Goal: Task Accomplishment & Management: Complete application form

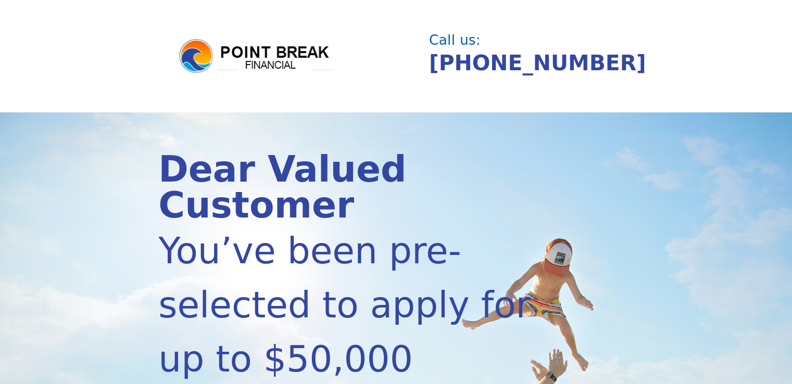
click at [329, 224] on div "You’ve been pre-selected to apply for up to $50,000" at bounding box center [360, 305] width 404 height 163
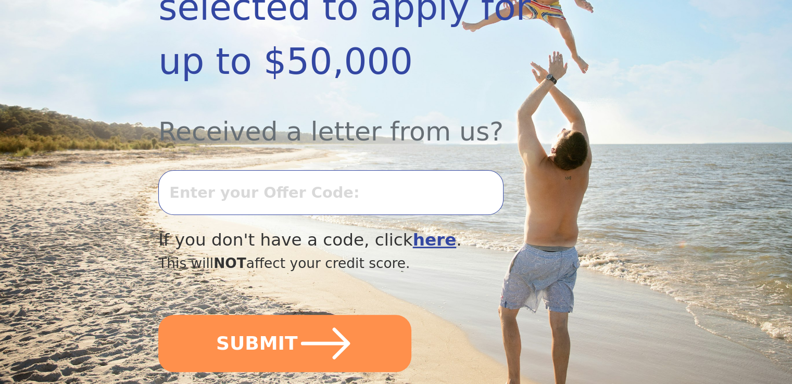
scroll to position [313, 0]
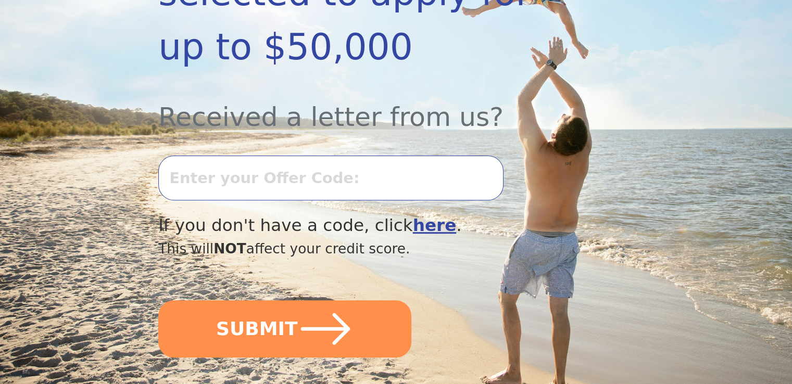
click at [338, 160] on input "text" at bounding box center [330, 178] width 345 height 45
type input "0806k425022"
click at [158, 301] on button "SUBMIT" at bounding box center [284, 329] width 253 height 57
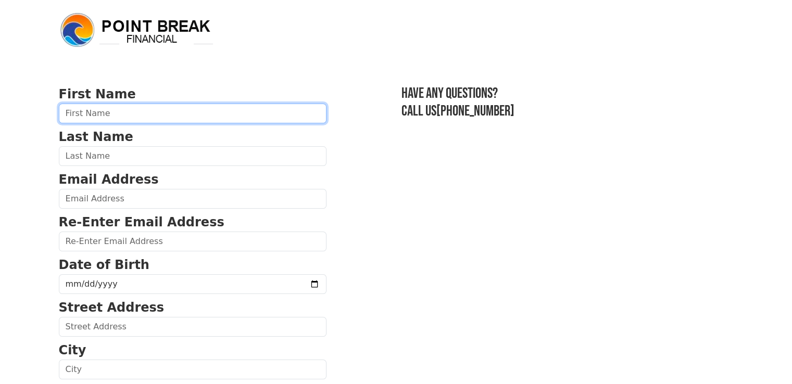
click at [167, 115] on input "text" at bounding box center [193, 114] width 268 height 20
type input "[PERSON_NAME]"
type input "Roman"
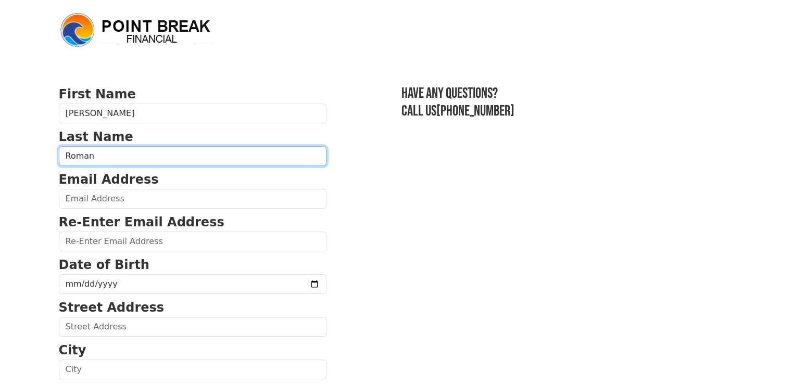
type input "[EMAIL_ADDRESS][DOMAIN_NAME]"
type input "1516 east whitton ave"
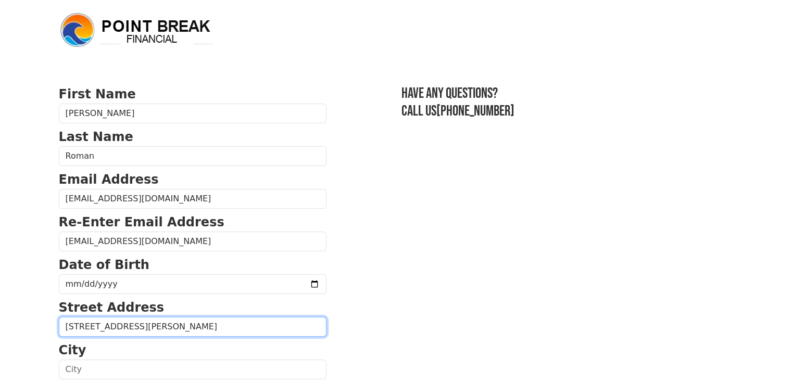
type input "Phoenix"
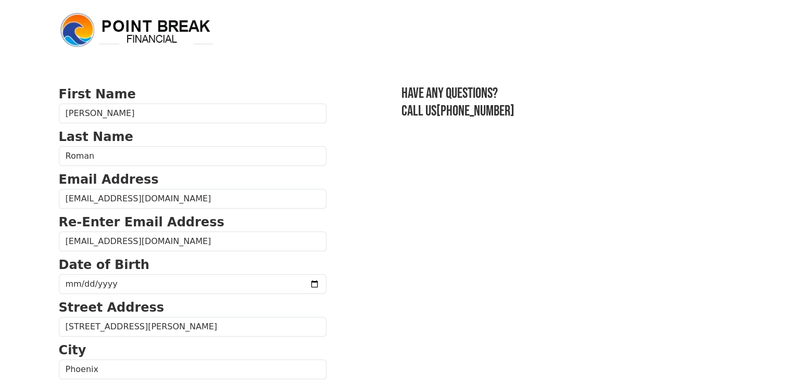
select select "AZ"
type input "85014"
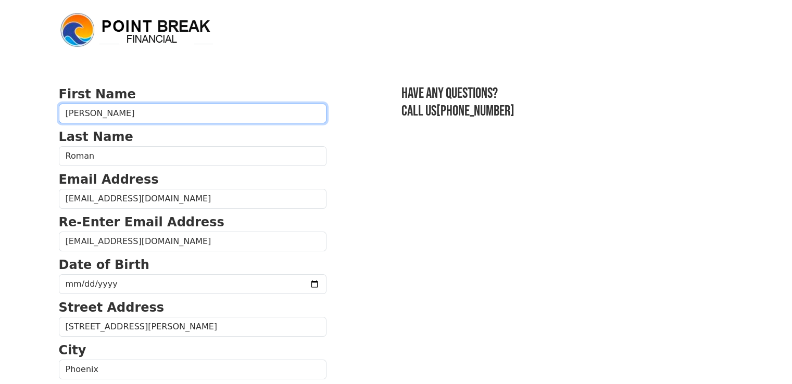
type input "(425) 985-4171"
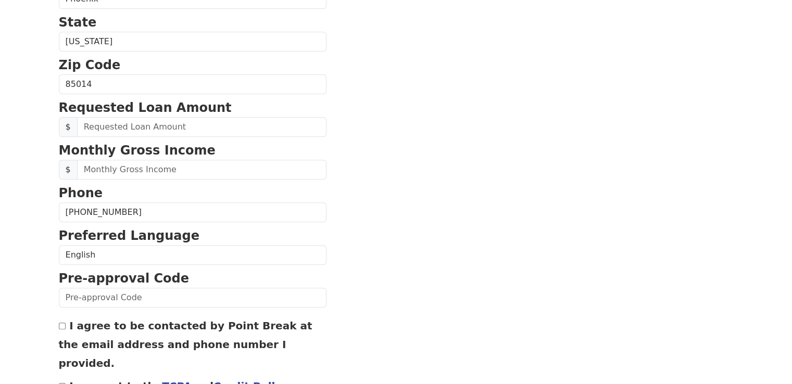
scroll to position [389, 0]
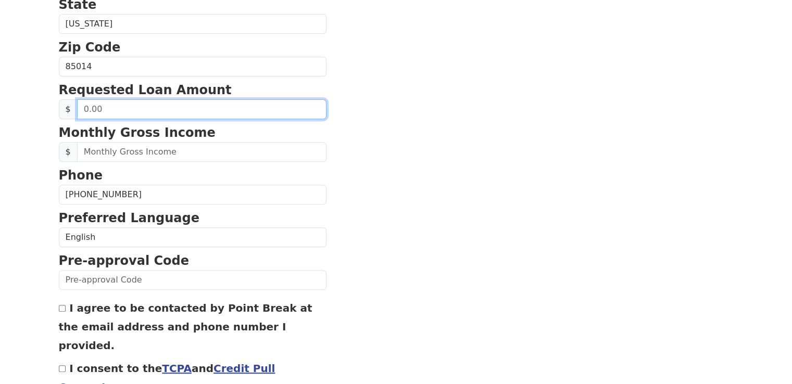
click at [167, 107] on input "text" at bounding box center [202, 109] width 250 height 20
type input "30,000.00"
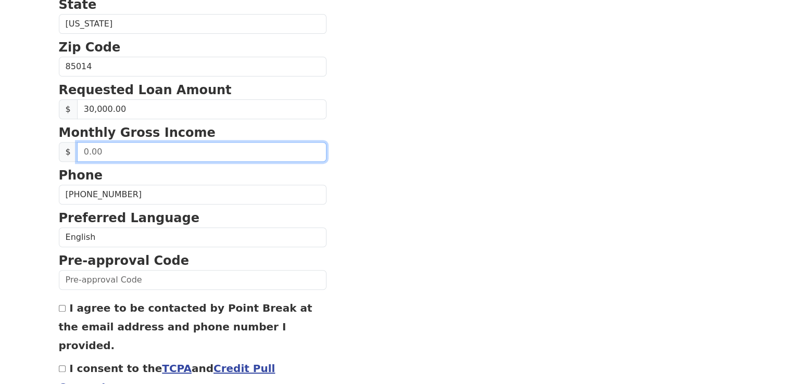
click at [157, 147] on input "text" at bounding box center [202, 152] width 250 height 20
type input "16,000.00"
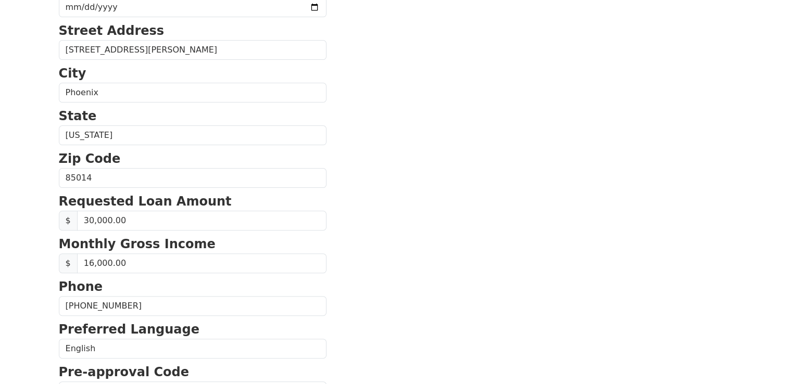
scroll to position [201, 0]
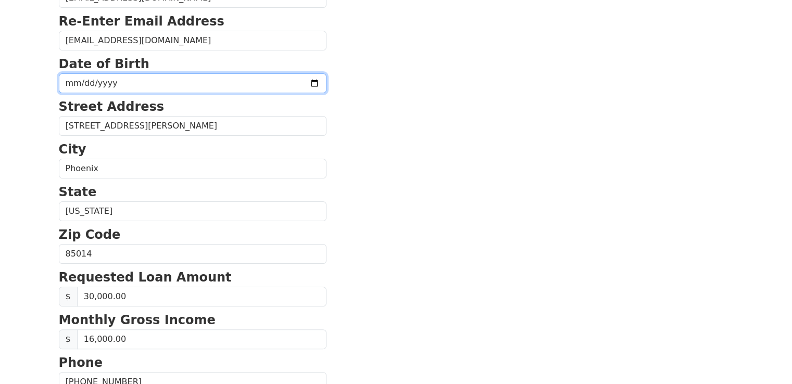
click at [129, 76] on input "date" at bounding box center [193, 83] width 268 height 20
type input "1996-08-30"
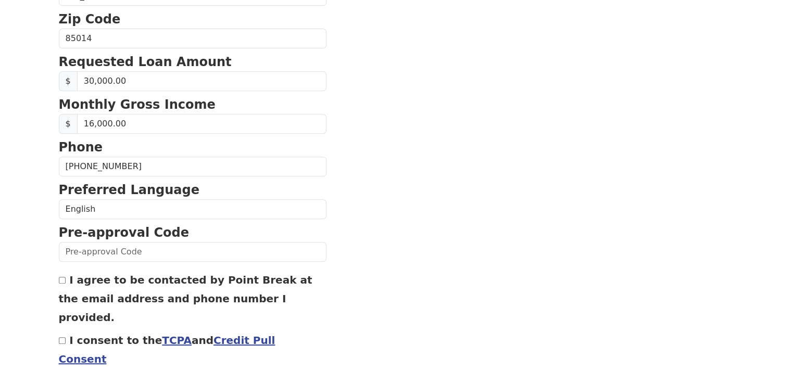
scroll to position [442, 0]
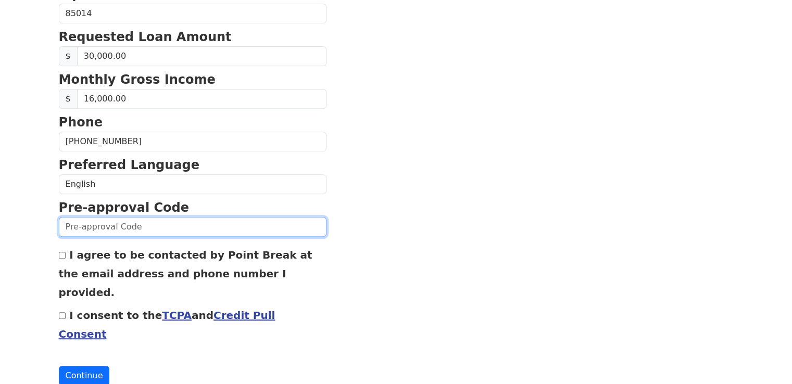
click at [119, 225] on input "text" at bounding box center [193, 227] width 268 height 20
type input "0806k425022"
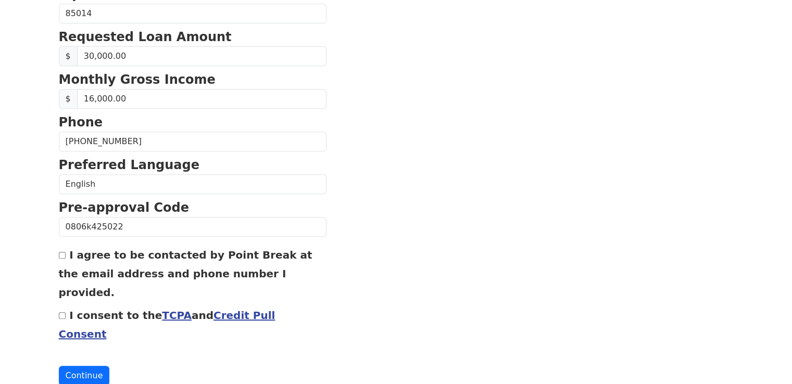
click at [60, 253] on input "I agree to be contacted by Point Break at the email address and phone number I …" at bounding box center [62, 255] width 7 height 7
checkbox input "true"
click at [65, 313] on input "I consent to the TCPA and Credit Pull Consent" at bounding box center [62, 316] width 7 height 7
checkbox input "true"
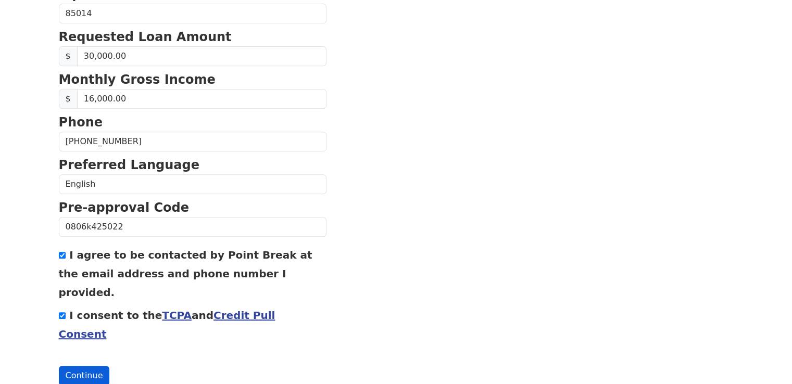
click at [77, 366] on button "Continue" at bounding box center [84, 376] width 51 height 20
